Goal: Task Accomplishment & Management: Complete application form

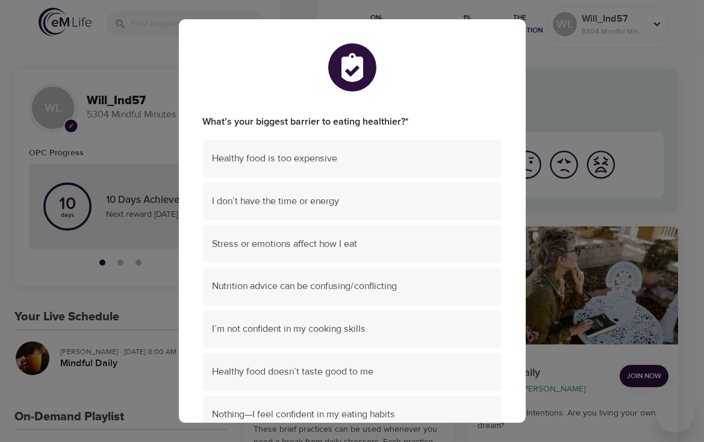
click at [134, 149] on div "What’s your biggest barrier to eating healthier? * Healthy food is too expensiv…" at bounding box center [352, 221] width 704 height 442
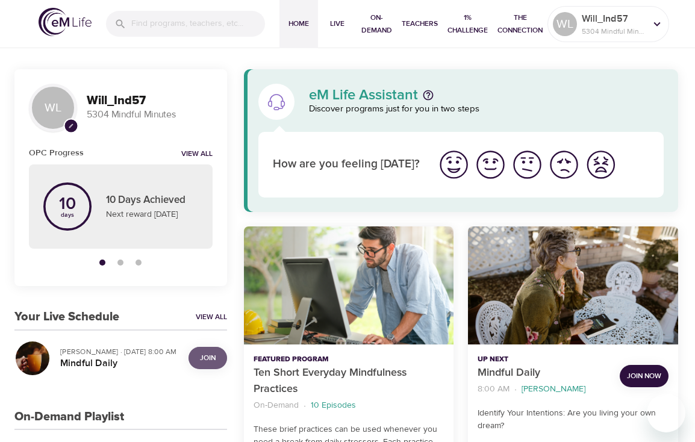
click at [214, 359] on span "Join" at bounding box center [208, 358] width 16 height 13
